Goal: Information Seeking & Learning: Understand process/instructions

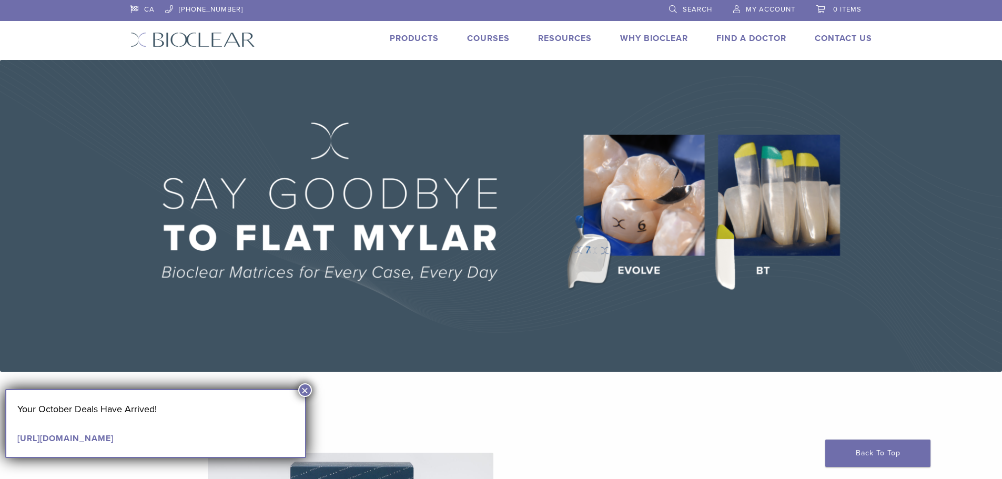
click at [673, 34] on link "Why Bioclear" at bounding box center [654, 38] width 68 height 11
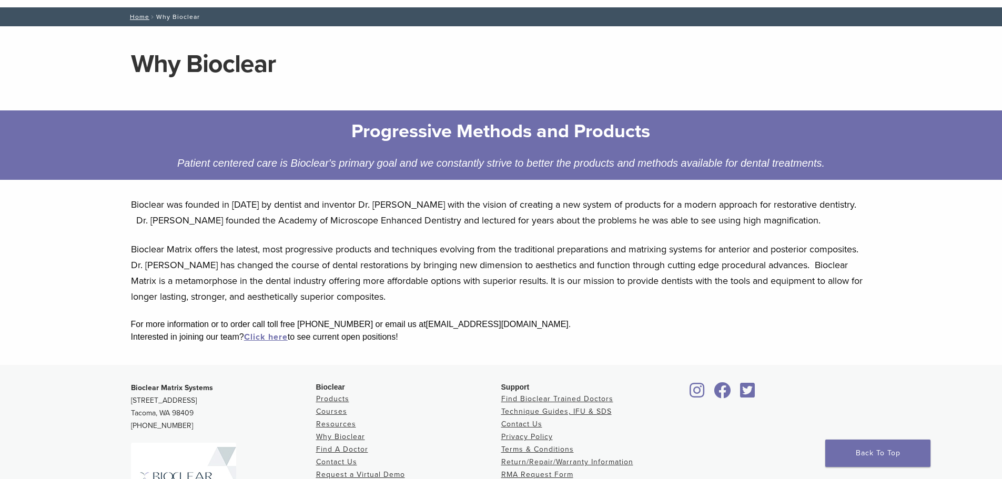
scroll to position [105, 0]
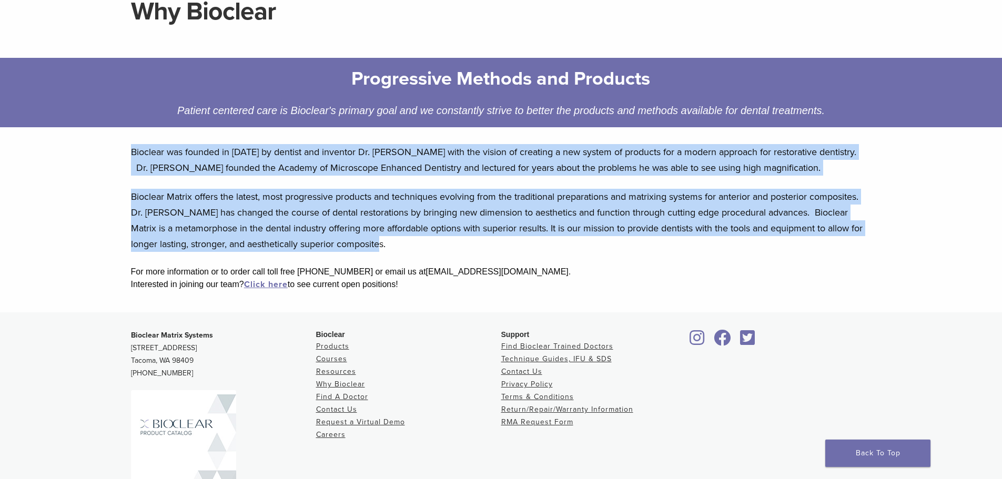
drag, startPoint x: 128, startPoint y: 148, endPoint x: 387, endPoint y: 248, distance: 276.8
click at [387, 248] on div "Bioclear was founded in 2007 by dentist and inventor Dr. David Clark with the v…" at bounding box center [502, 224] width 758 height 177
click at [248, 216] on p "Bioclear Matrix offers the latest, most progressive products and techniques evo…" at bounding box center [501, 220] width 741 height 63
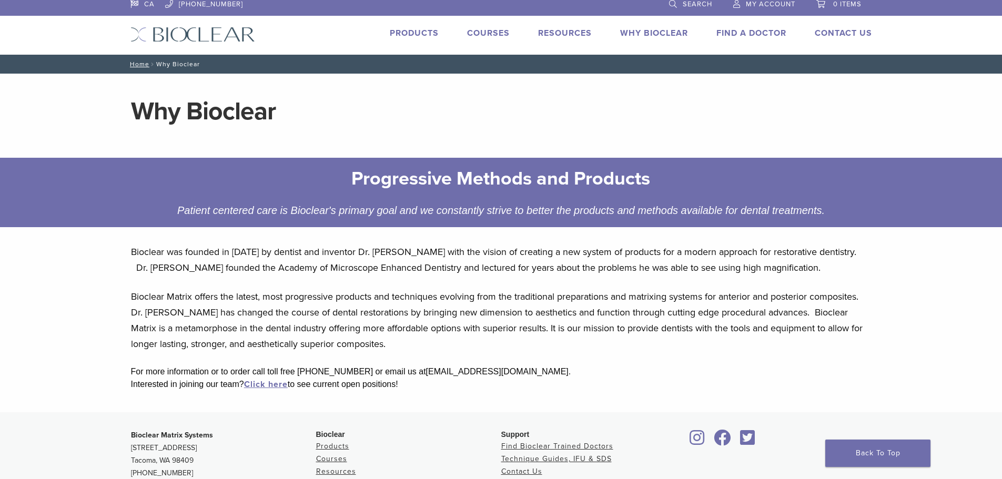
scroll to position [0, 0]
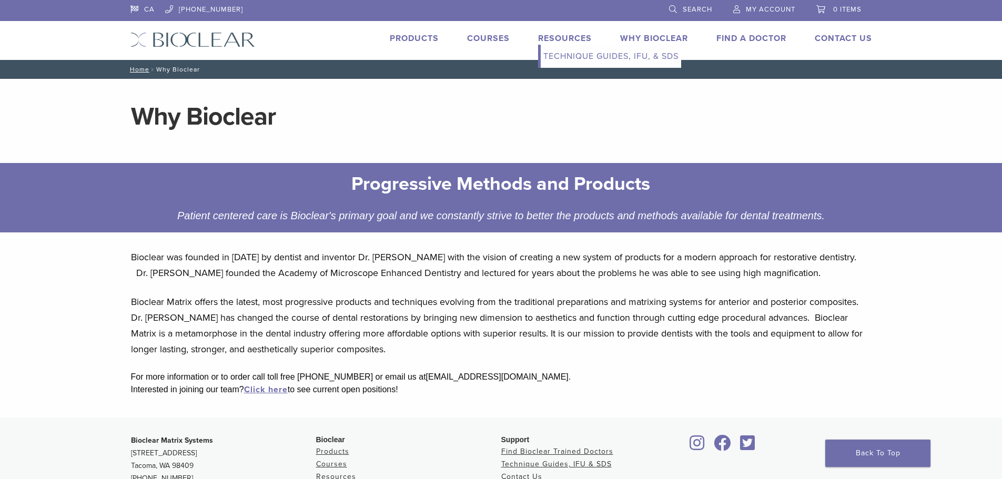
click at [559, 58] on link "Technique Guides, IFU, & SDS" at bounding box center [611, 56] width 140 height 23
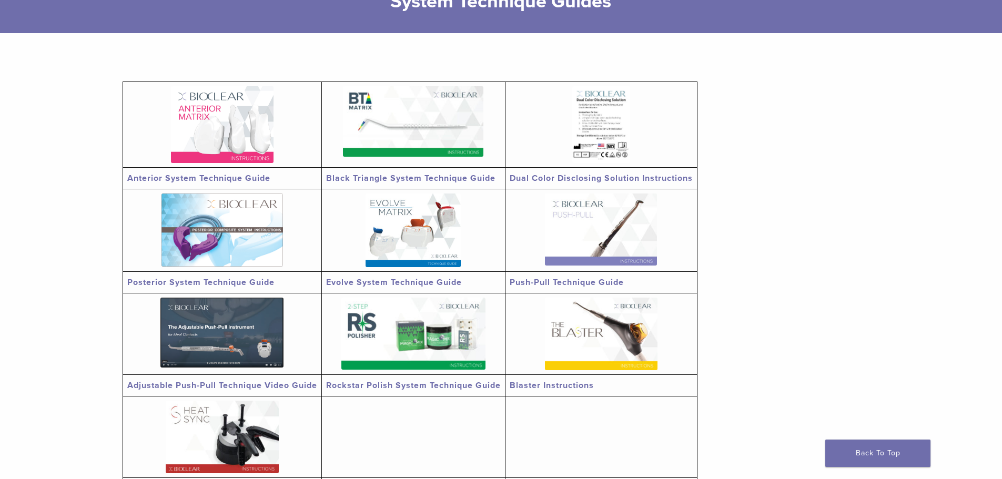
scroll to position [158, 0]
click at [437, 138] on img at bounding box center [413, 121] width 140 height 70
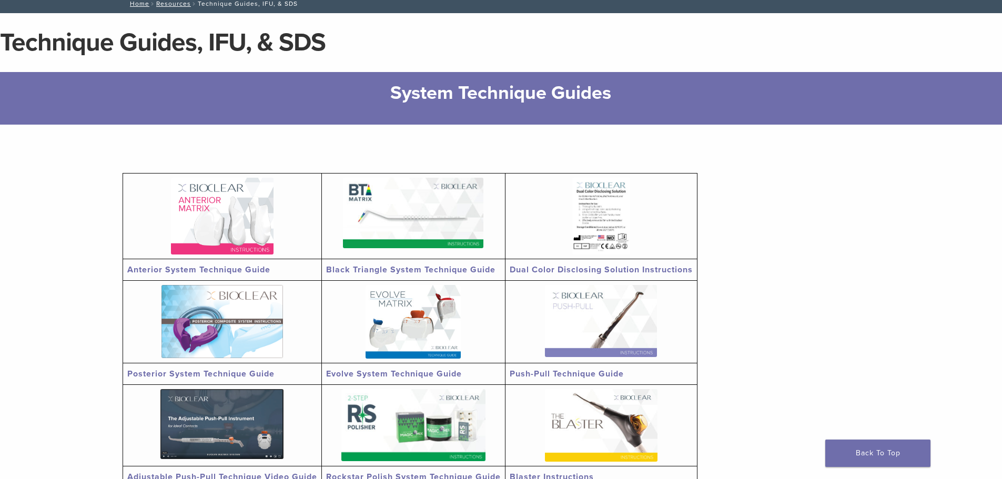
scroll to position [0, 0]
